Goal: Task Accomplishment & Management: Use online tool/utility

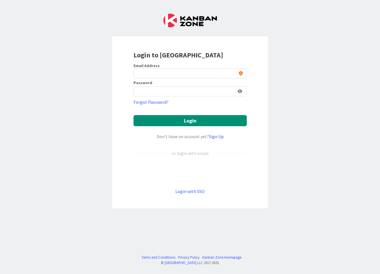
type input "[PERSON_NAME][EMAIL_ADDRESS][DOMAIN_NAME]"
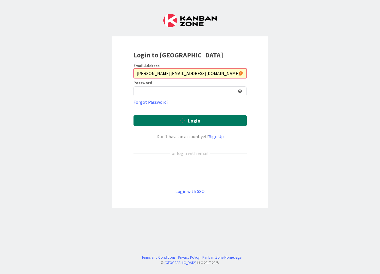
click at [191, 121] on button "Login" at bounding box center [190, 120] width 113 height 11
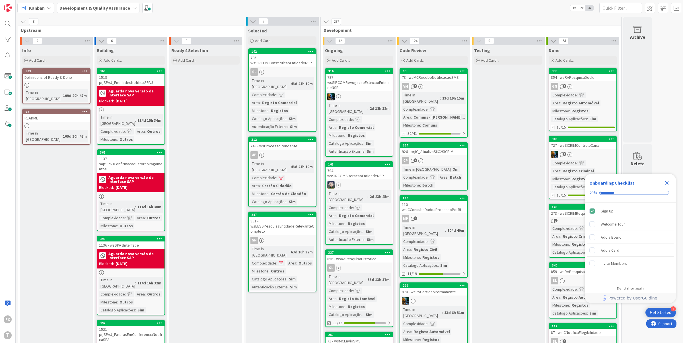
click at [380, 183] on icon "Close Checklist" at bounding box center [667, 183] width 4 height 4
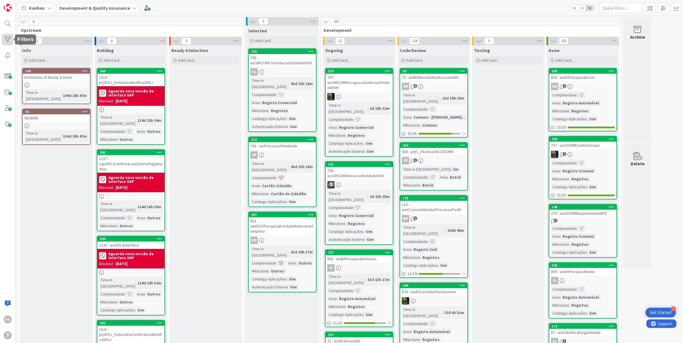
click at [11, 44] on div at bounding box center [7, 39] width 11 height 11
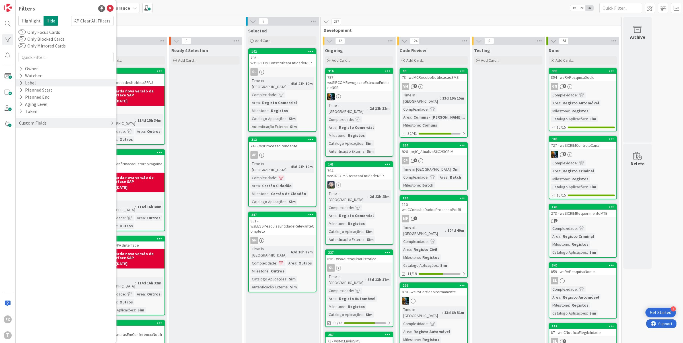
click at [22, 82] on icon at bounding box center [21, 83] width 4 height 5
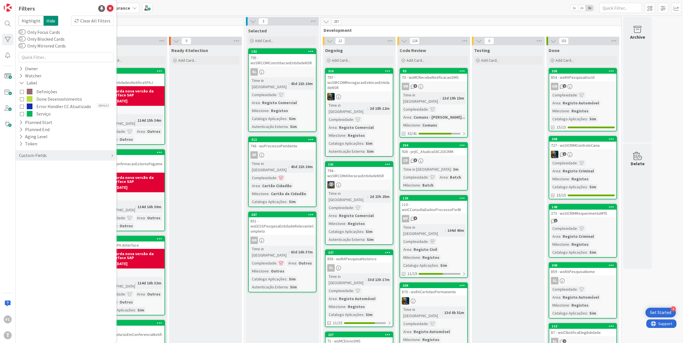
click at [63, 97] on span "Done Desenvolvimento" at bounding box center [59, 98] width 46 height 7
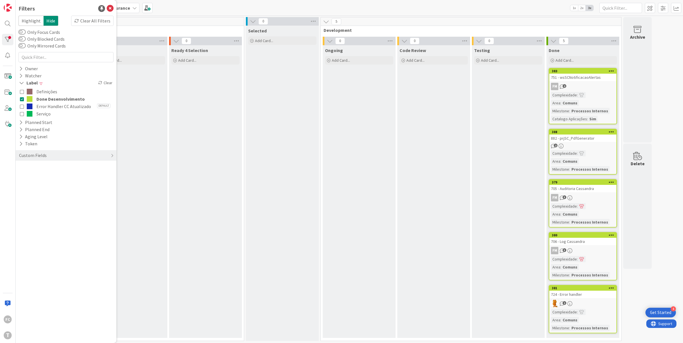
click at [20, 98] on icon at bounding box center [22, 99] width 4 height 4
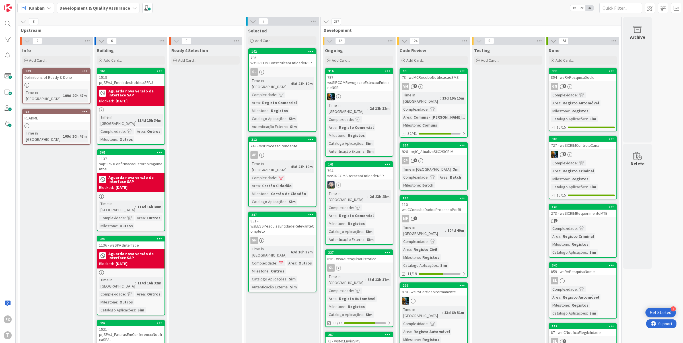
click at [326, 20] on icon at bounding box center [326, 22] width 6 height 6
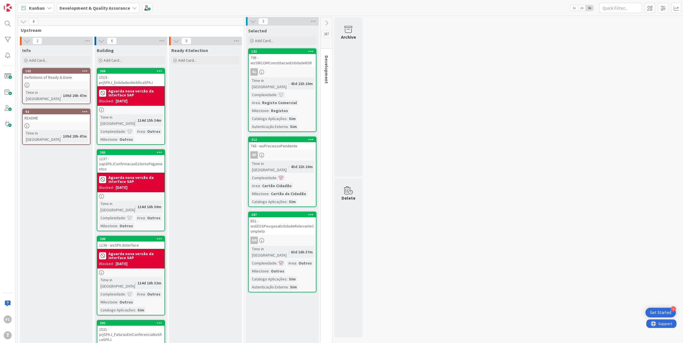
click at [326, 20] on icon at bounding box center [326, 23] width 6 height 6
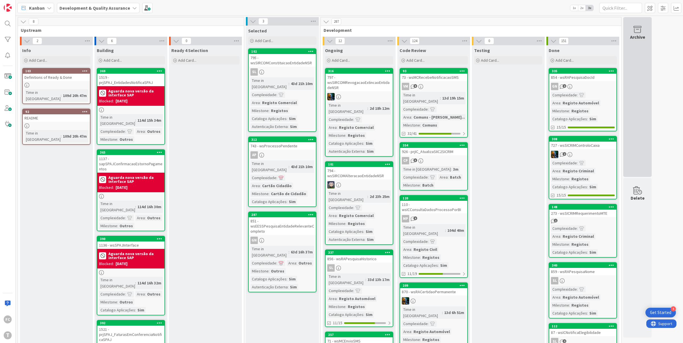
click at [380, 34] on div "Archive" at bounding box center [637, 37] width 15 height 7
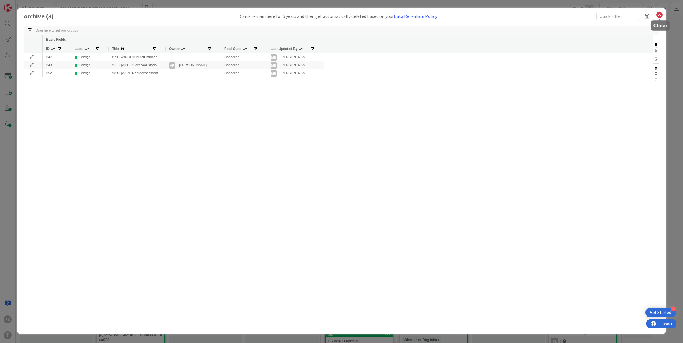
click at [380, 16] on icon at bounding box center [659, 15] width 7 height 8
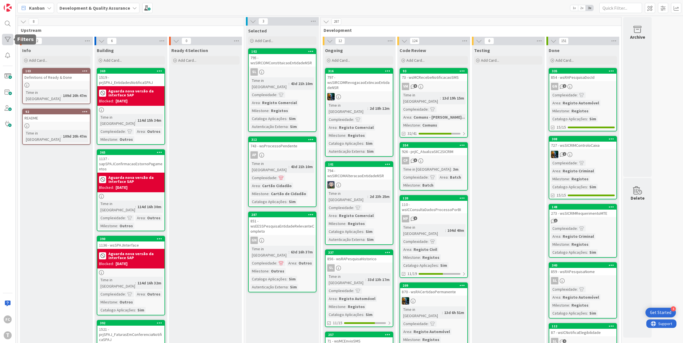
click at [7, 40] on div at bounding box center [7, 39] width 11 height 11
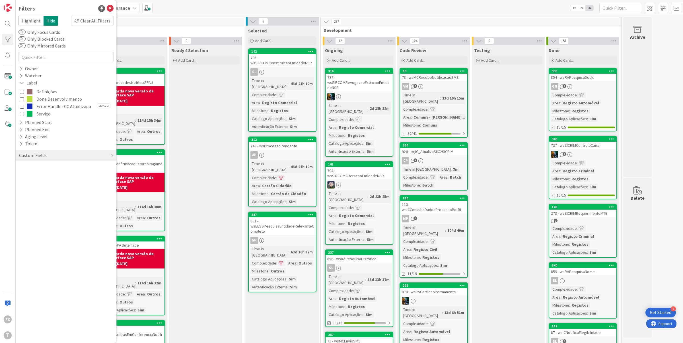
click at [106, 154] on div "Custom Fields" at bounding box center [66, 155] width 101 height 11
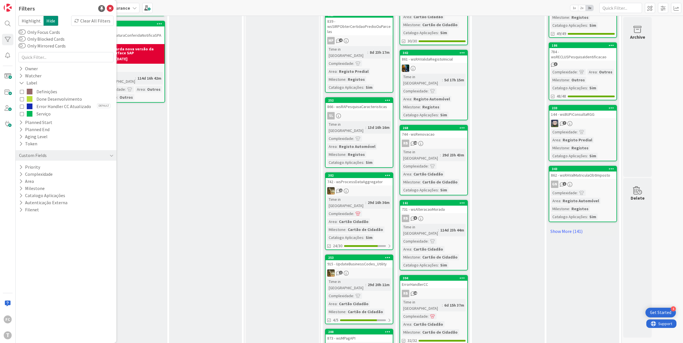
scroll to position [488, 0]
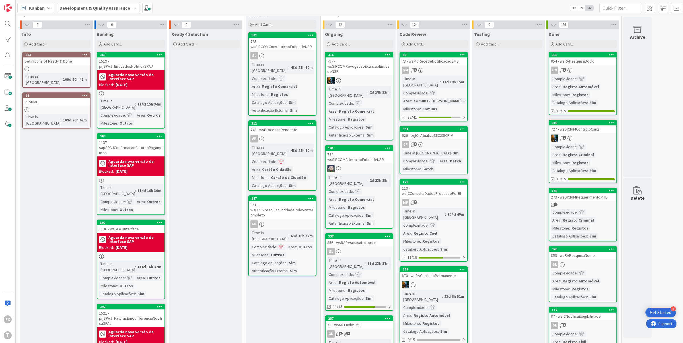
scroll to position [0, 0]
